Goal: Use online tool/utility

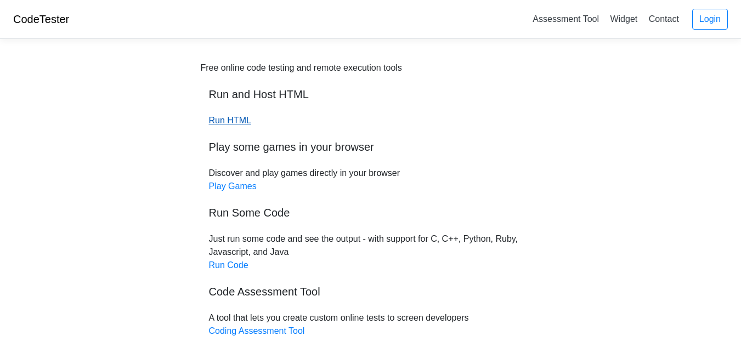
click at [231, 121] on link "Run HTML" at bounding box center [230, 120] width 42 height 9
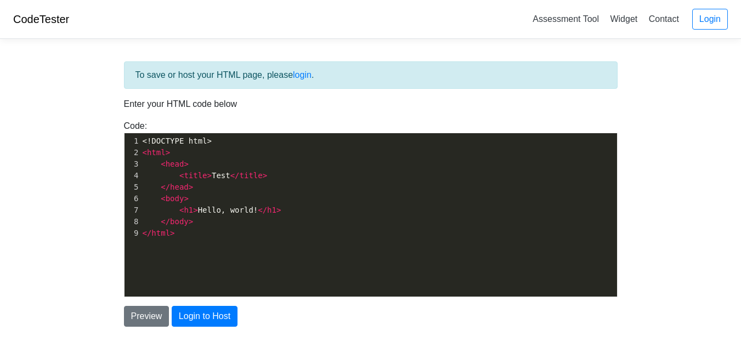
scroll to position [4, 0]
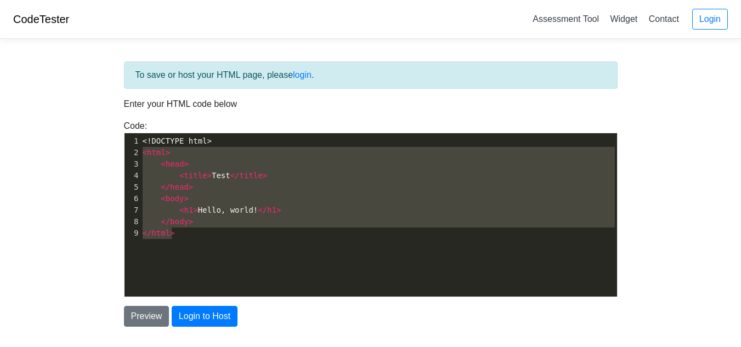
type textarea "<!DOCTYPE html> <html> <head> <title>Test</title> </head> <body> <h1>Hello, wor…"
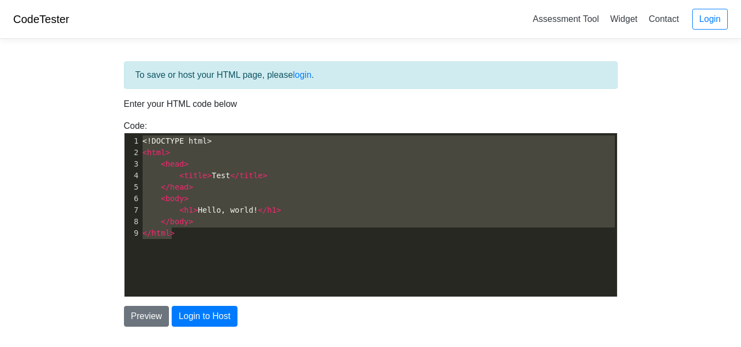
drag, startPoint x: 198, startPoint y: 240, endPoint x: 132, endPoint y: 144, distance: 116.5
click at [141, 144] on div "x 1 <!DOCTYPE html> 2 < html > 3 < head > 4 < title > Test </ title > 5 </ head…" at bounding box center [383, 187] width 485 height 108
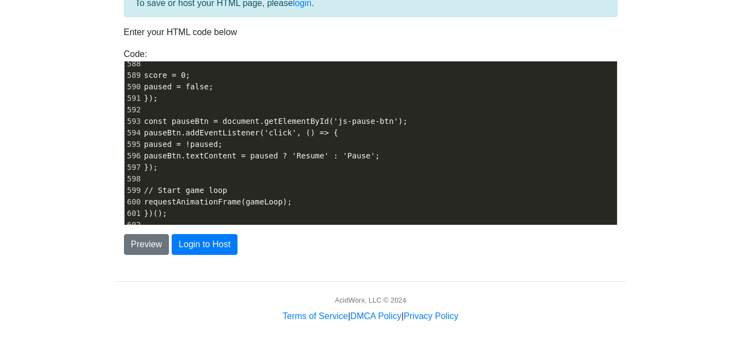
scroll to position [74, 0]
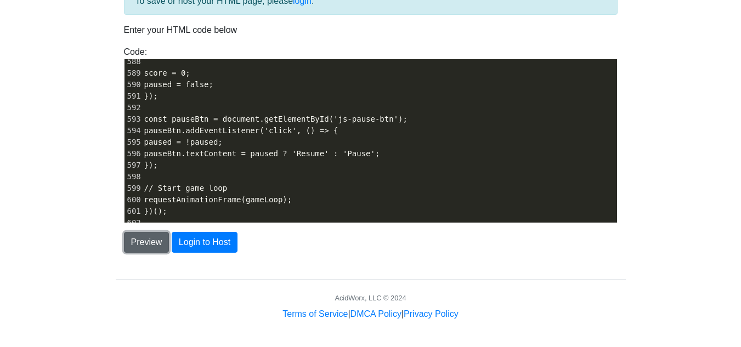
click at [128, 242] on button "Preview" at bounding box center [147, 242] width 46 height 21
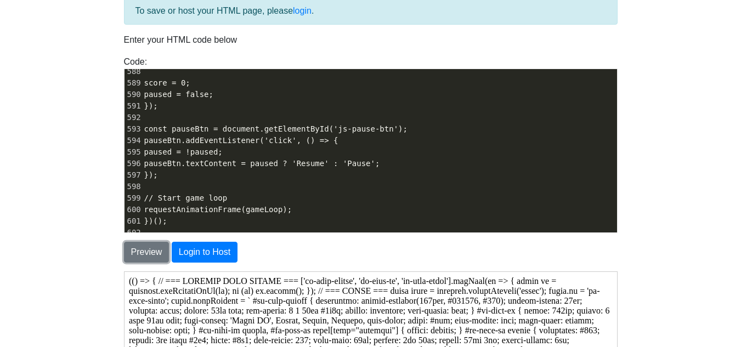
scroll to position [31, 0]
